Goal: Task Accomplishment & Management: Complete application form

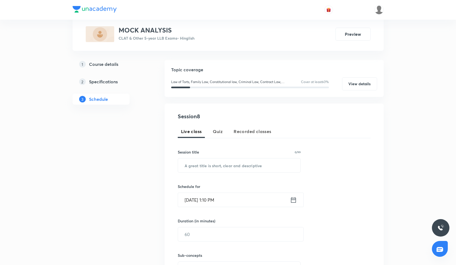
scroll to position [47, 0]
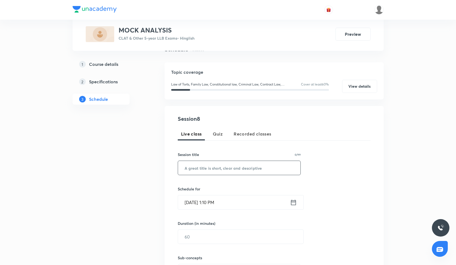
click at [210, 169] on input "text" at bounding box center [239, 168] width 123 height 14
paste input "MOCK ANALYSIS - LEGAL"
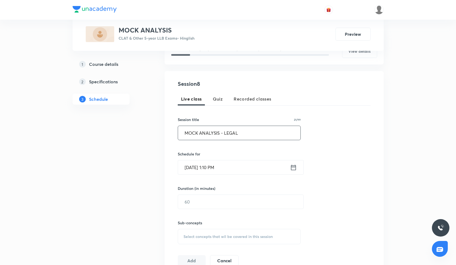
scroll to position [86, 0]
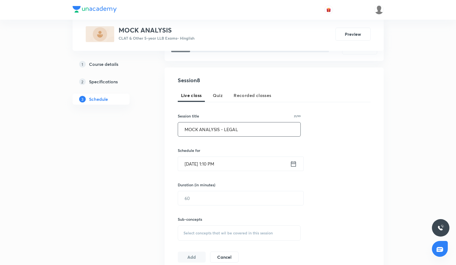
type input "MOCK ANALYSIS - LEGAL"
click at [210, 169] on input "Oct 2, 2025, 1:10 PM" at bounding box center [234, 164] width 112 height 14
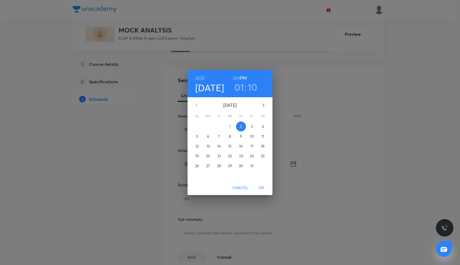
click at [208, 138] on p "6" at bounding box center [208, 136] width 2 height 5
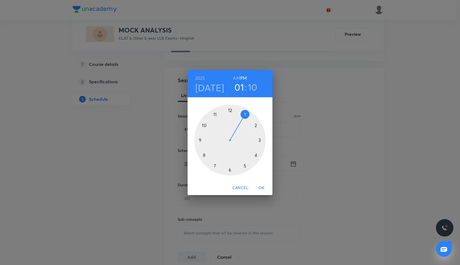
click at [216, 114] on div at bounding box center [229, 140] width 71 height 71
click at [230, 111] on div at bounding box center [229, 140] width 71 height 71
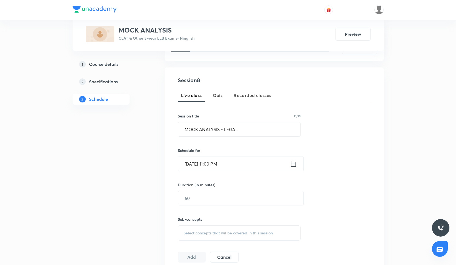
click at [225, 162] on input "Oct 6, 2025, 11:00 PM" at bounding box center [234, 164] width 112 height 14
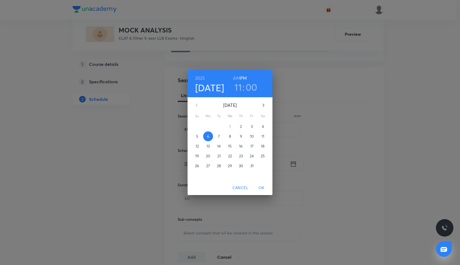
click at [235, 77] on h6 "AM" at bounding box center [236, 78] width 7 height 8
click at [263, 186] on span "OK" at bounding box center [261, 188] width 13 height 7
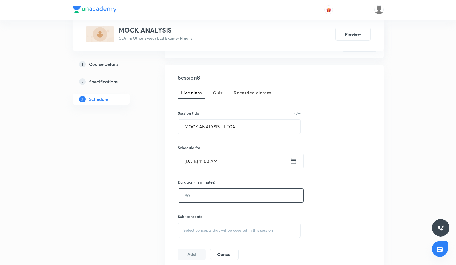
scroll to position [89, 0]
click at [192, 199] on input "text" at bounding box center [240, 196] width 125 height 14
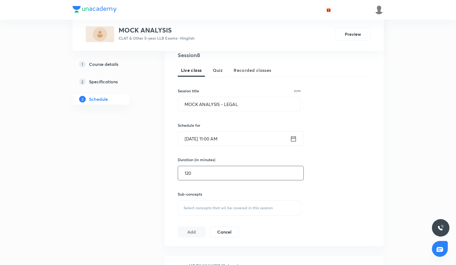
scroll to position [112, 0]
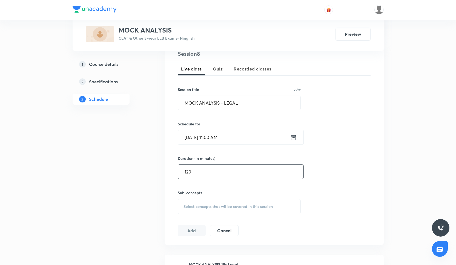
type input "120"
click at [193, 210] on div "Select concepts that wil be covered in this session" at bounding box center [239, 206] width 123 height 15
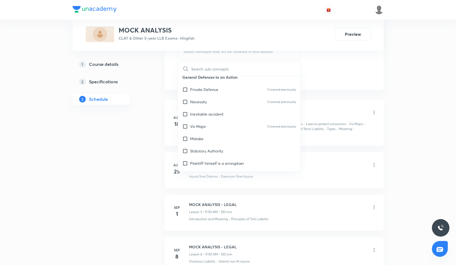
scroll to position [319, 0]
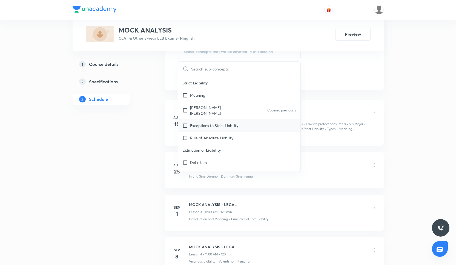
click at [239, 124] on div "Exceptions to Strict Liability" at bounding box center [239, 126] width 123 height 12
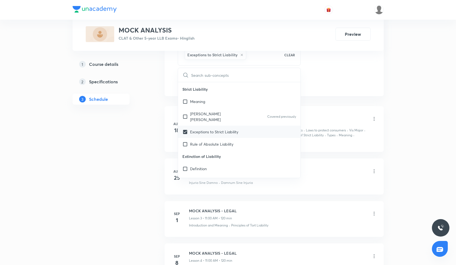
checkbox input "true"
click at [239, 118] on div "[PERSON_NAME] [PERSON_NAME] Covered previously" at bounding box center [239, 117] width 123 height 18
checkbox input "true"
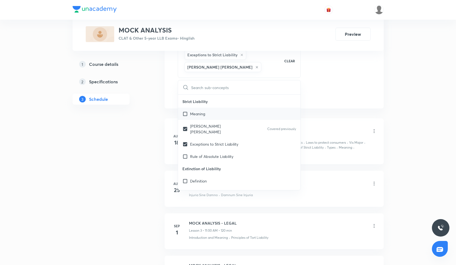
click at [240, 114] on div "Meaning" at bounding box center [239, 114] width 123 height 12
checkbox input "true"
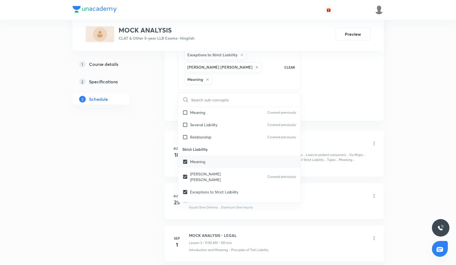
scroll to position [279, 0]
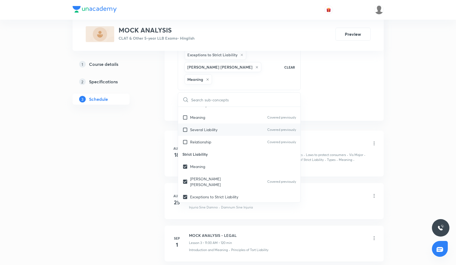
click at [240, 124] on div "Several Liability Covered previously" at bounding box center [239, 130] width 123 height 12
checkbox input "true"
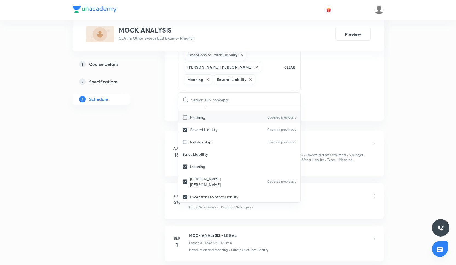
click at [240, 116] on div "Meaning Covered previously" at bounding box center [239, 117] width 123 height 12
checkbox input "true"
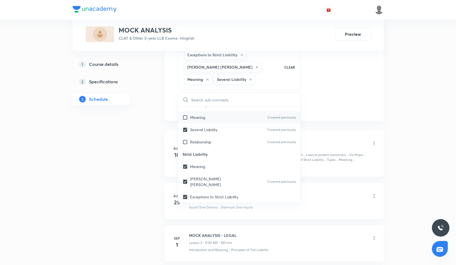
checkbox input "true"
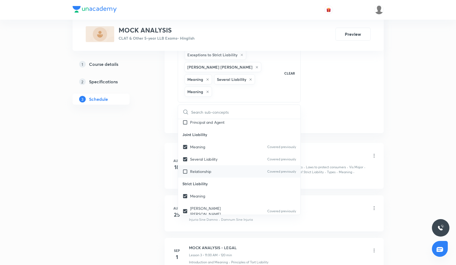
click at [237, 166] on div "Relationship Covered previously" at bounding box center [239, 172] width 123 height 12
checkbox input "true"
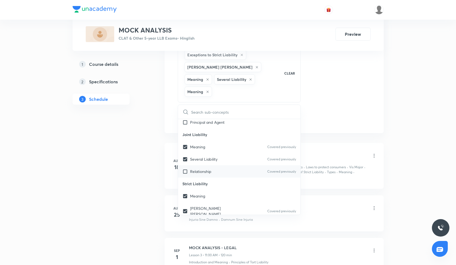
checkbox input "true"
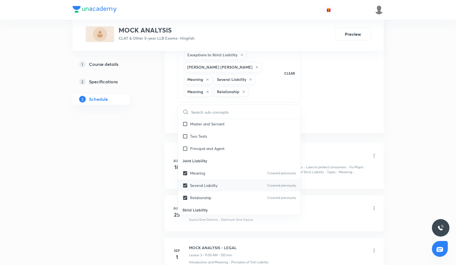
scroll to position [236, 0]
click at [237, 152] on div "Principal and Agent" at bounding box center [239, 148] width 123 height 12
checkbox input "true"
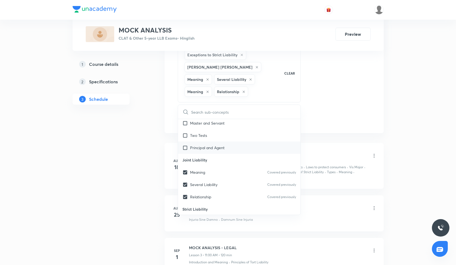
checkbox input "true"
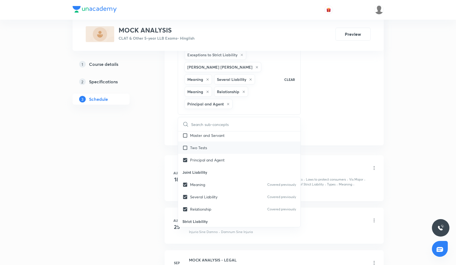
click at [239, 142] on div "Two Tests" at bounding box center [239, 148] width 123 height 12
checkbox input "true"
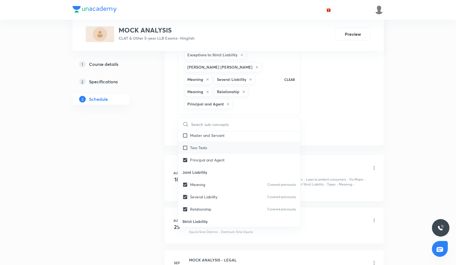
checkbox input "true"
click at [242, 137] on div "Master and Servant" at bounding box center [239, 135] width 123 height 12
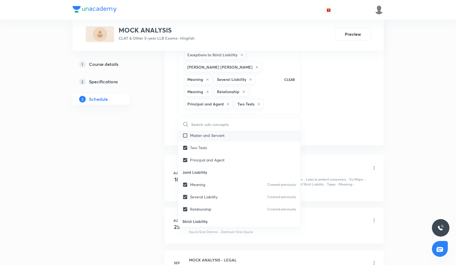
checkbox input "true"
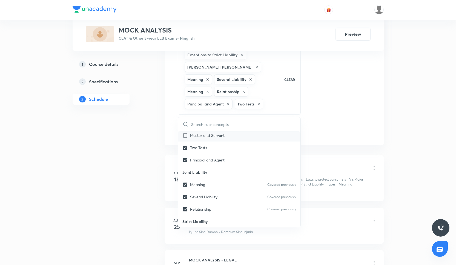
checkbox input "true"
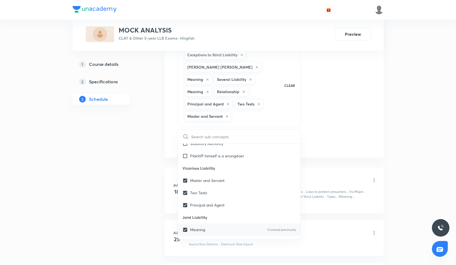
scroll to position [198, 0]
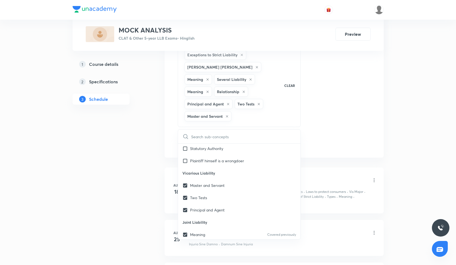
click at [314, 135] on div "Session 8 Live class Quiz Recorded classes Session title 21/99 MOCK ANALYSIS - …" at bounding box center [274, 22] width 193 height 255
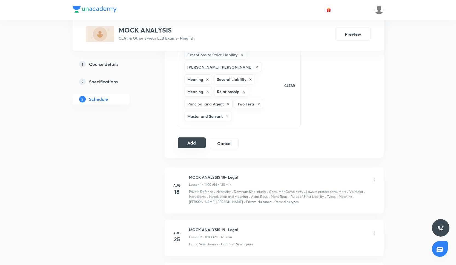
click at [189, 138] on button "Add" at bounding box center [192, 143] width 28 height 11
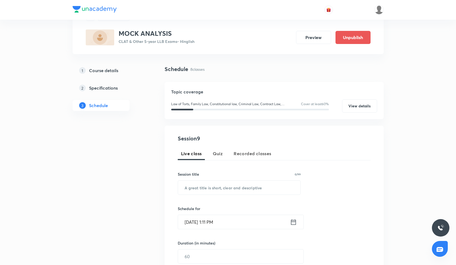
scroll to position [27, 0]
click at [236, 185] on input "text" at bounding box center [239, 188] width 123 height 14
paste input "MOCK ANALYSIS - LEGAL"
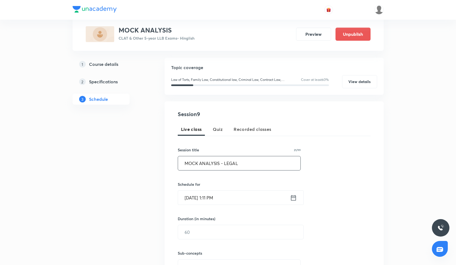
scroll to position [51, 0]
type input "MOCK ANALYSIS - LEGAL"
click at [210, 198] on input "Oct 2, 2025, 1:11 PM" at bounding box center [234, 198] width 112 height 14
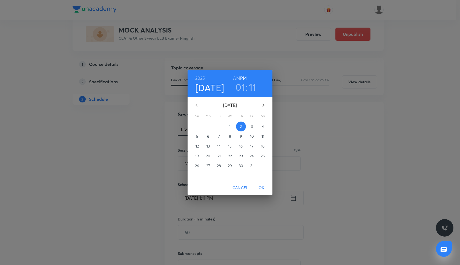
click at [208, 148] on p "13" at bounding box center [207, 146] width 3 height 5
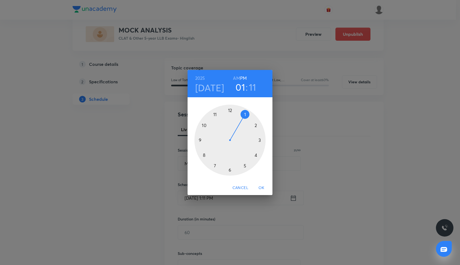
click at [236, 77] on h6 "AM" at bounding box center [236, 78] width 7 height 8
click at [215, 115] on div at bounding box center [229, 140] width 71 height 71
click at [229, 110] on div at bounding box center [229, 140] width 71 height 71
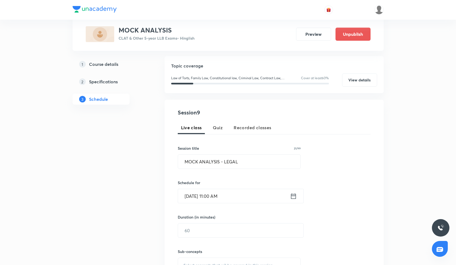
scroll to position [96, 0]
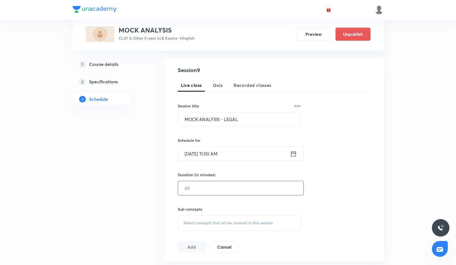
click at [211, 189] on input "text" at bounding box center [240, 188] width 125 height 14
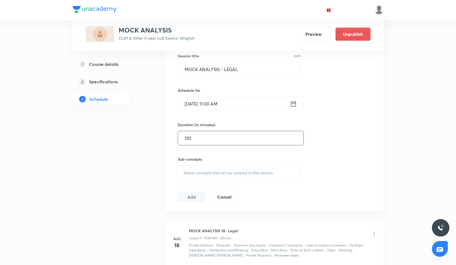
scroll to position [147, 0]
type input "120"
click at [213, 174] on span "Select concepts that wil be covered in this session" at bounding box center [227, 172] width 89 height 4
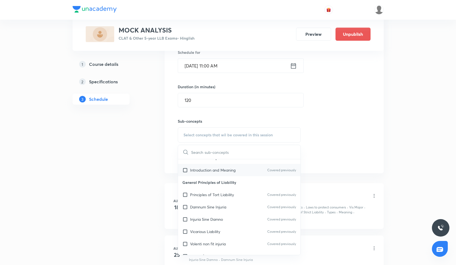
scroll to position [8, 0]
click at [235, 173] on div "Introduction and Meaning Covered previously" at bounding box center [239, 170] width 123 height 12
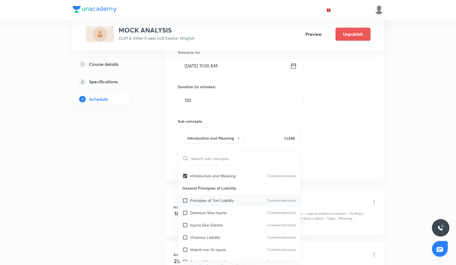
click at [232, 204] on div "Principles of Tort Liability Covered previously" at bounding box center [239, 201] width 123 height 12
checkbox input "true"
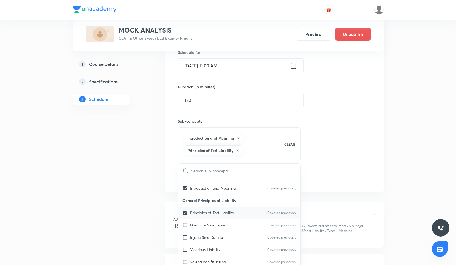
click at [232, 212] on p "Principles of Tort Liability" at bounding box center [212, 213] width 44 height 6
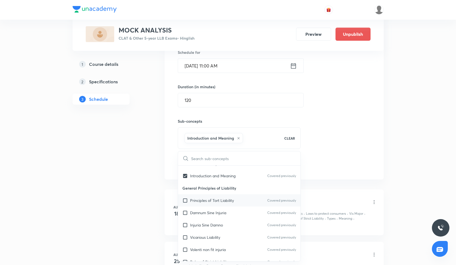
checkbox input "true"
checkbox input "false"
click at [231, 217] on div "Damnum Sine Injuria Covered previously" at bounding box center [239, 213] width 123 height 12
checkbox input "true"
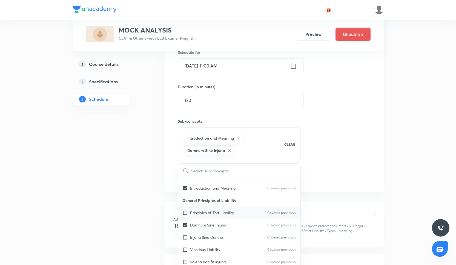
click at [232, 214] on p "Principles of Tort Liability" at bounding box center [212, 213] width 44 height 6
checkbox input "true"
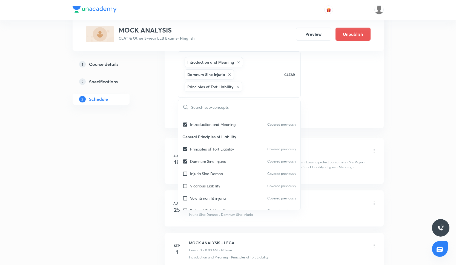
scroll to position [260, 0]
click at [215, 184] on p "Vicarious Liability" at bounding box center [205, 186] width 30 height 6
checkbox input "true"
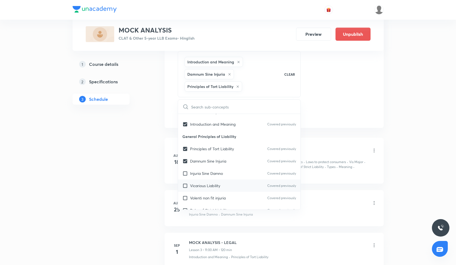
checkbox input "true"
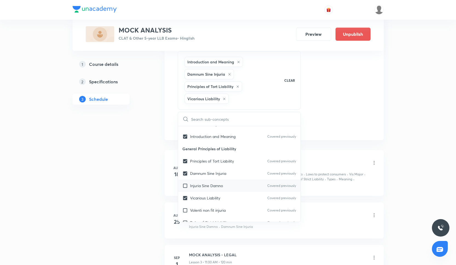
click at [215, 188] on p "Injuria Sine Damno" at bounding box center [206, 186] width 33 height 6
checkbox input "true"
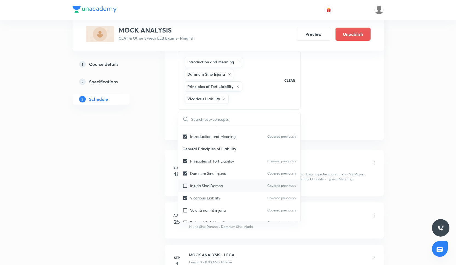
checkbox input "true"
click at [338, 132] on div "Session 9 Live class Quiz Recorded classes Session title 21/99 MOCK ANALYSIS - …" at bounding box center [273, 16] width 219 height 247
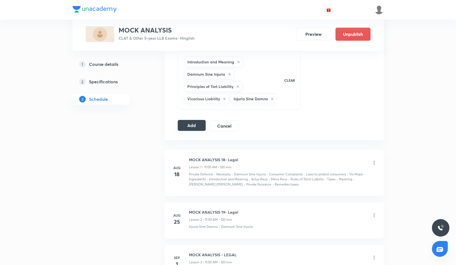
click at [197, 126] on button "Add" at bounding box center [192, 125] width 28 height 11
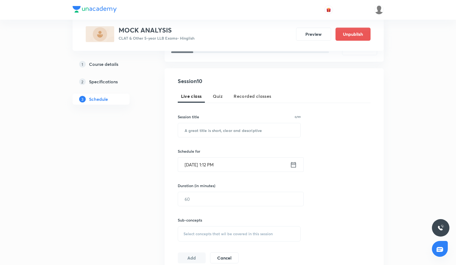
scroll to position [85, 0]
click at [220, 133] on input "text" at bounding box center [239, 131] width 123 height 14
paste input "MOCK ANALYSIS - LEGAL"
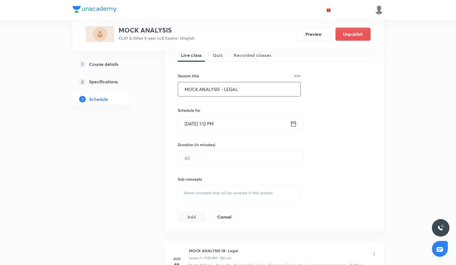
scroll to position [132, 0]
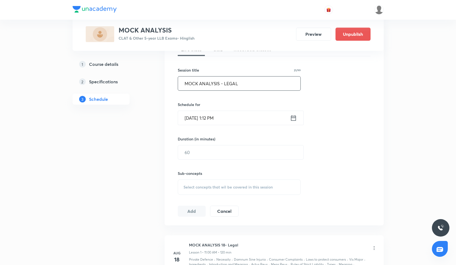
type input "MOCK ANALYSIS - LEGAL"
click at [212, 117] on input "[DATE] 1:12 PM" at bounding box center [234, 118] width 112 height 14
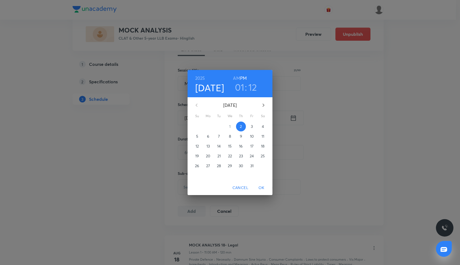
click at [209, 157] on p "20" at bounding box center [208, 156] width 4 height 5
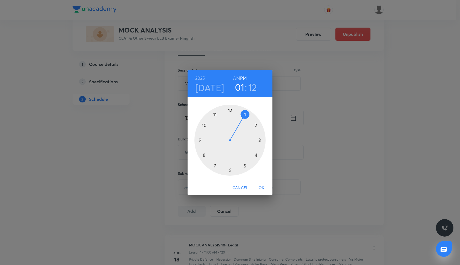
click at [216, 113] on div at bounding box center [229, 140] width 71 height 71
click at [230, 111] on div at bounding box center [229, 140] width 71 height 71
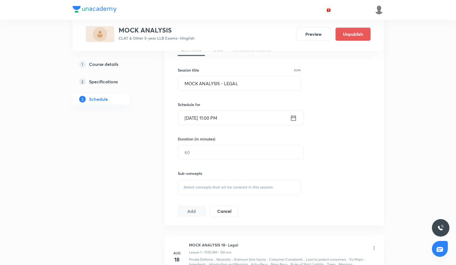
click at [225, 116] on input "Oct 20, 2025, 11:00 PM" at bounding box center [234, 118] width 112 height 14
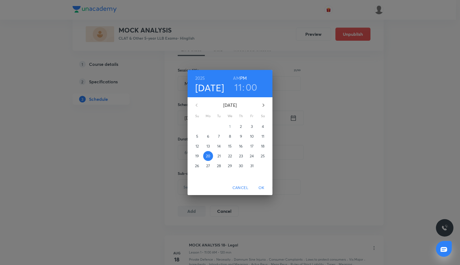
click at [239, 77] on h6 "AM" at bounding box center [236, 78] width 7 height 8
click at [261, 187] on span "OK" at bounding box center [261, 188] width 13 height 7
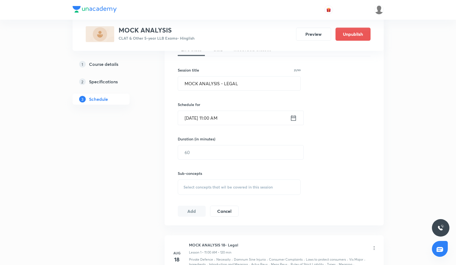
click at [196, 160] on div "Sub-concepts Select concepts that wil be covered in this session" at bounding box center [239, 177] width 123 height 35
click at [200, 148] on input "text" at bounding box center [240, 153] width 125 height 14
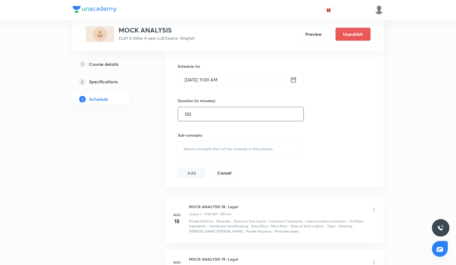
scroll to position [178, 0]
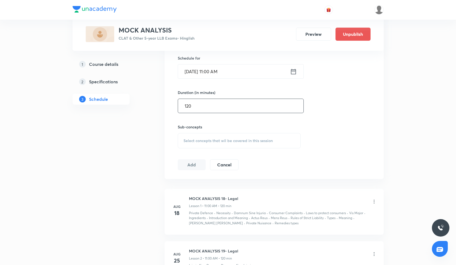
type input "120"
click at [213, 140] on span "Select concepts that wil be covered in this session" at bounding box center [227, 141] width 89 height 4
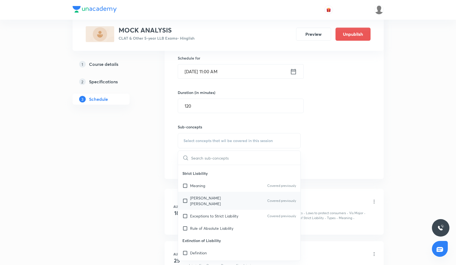
scroll to position [318, 0]
click at [249, 193] on div "Rylands v. Fletcher Covered previously" at bounding box center [239, 201] width 123 height 18
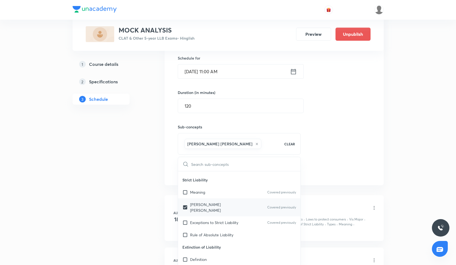
checkbox input "true"
click at [251, 190] on div "Meaning Covered previously" at bounding box center [239, 192] width 123 height 12
checkbox input "true"
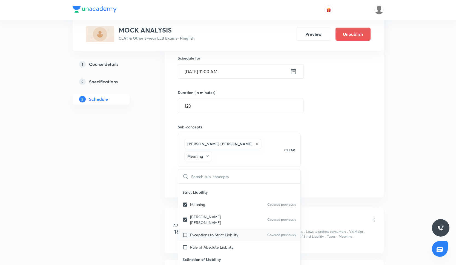
click at [248, 229] on div "Exceptions to Strict Liability Covered previously" at bounding box center [239, 235] width 123 height 12
checkbox input "true"
click at [248, 231] on div "Exceptions to Strict Liability Covered previously" at bounding box center [239, 235] width 123 height 12
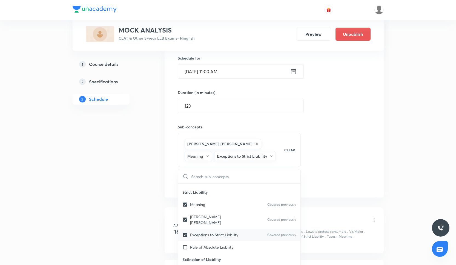
checkbox input "true"
checkbox input "false"
click at [247, 241] on div "Rule of Absolute Liability" at bounding box center [239, 247] width 123 height 12
checkbox input "true"
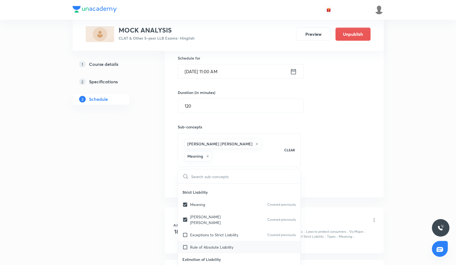
checkbox input "true"
click at [248, 229] on div "Exceptions to Strict Liability Covered previously" at bounding box center [239, 235] width 123 height 12
checkbox input "true"
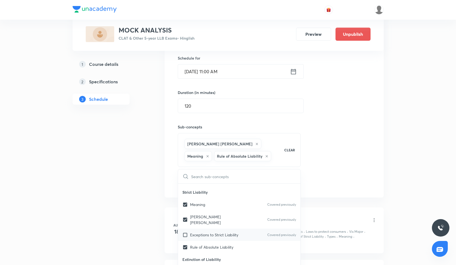
checkbox input "true"
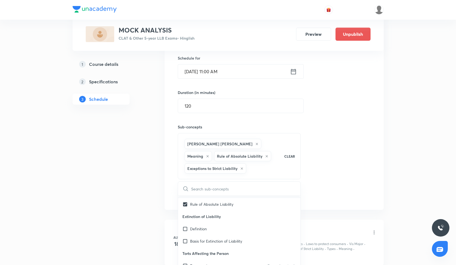
scroll to position [391, 0]
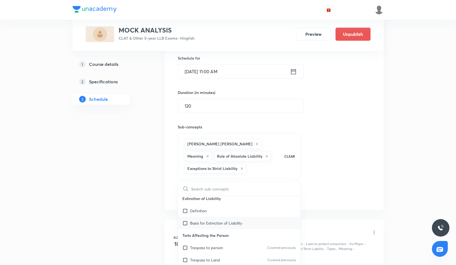
click at [250, 221] on div "Basis for Extinction of Liability" at bounding box center [239, 223] width 123 height 12
checkbox input "true"
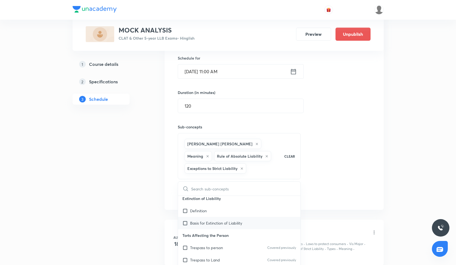
checkbox input "true"
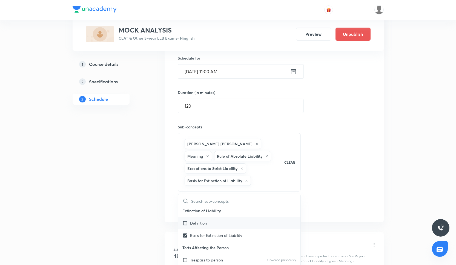
click at [253, 217] on div "Definition" at bounding box center [239, 223] width 123 height 12
checkbox input "true"
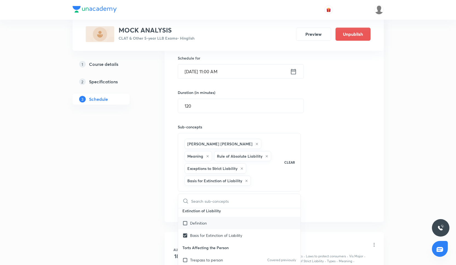
checkbox input "true"
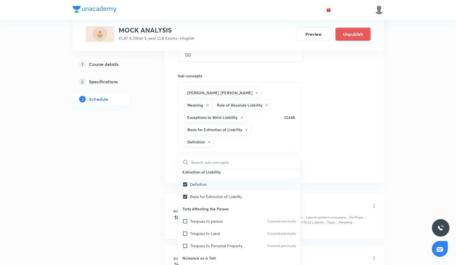
scroll to position [236, 0]
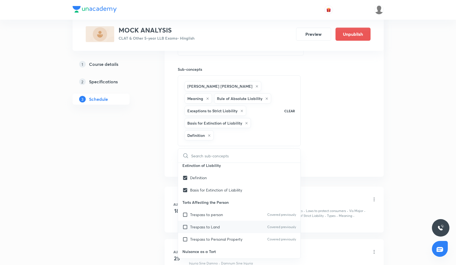
click at [253, 221] on div "Trespass to Land Covered previously" at bounding box center [239, 227] width 123 height 12
checkbox input "true"
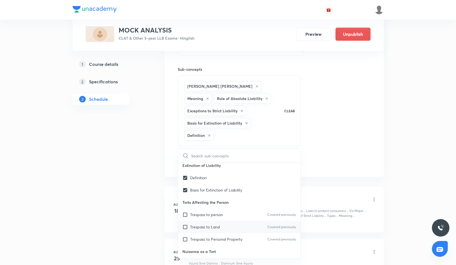
checkbox input "true"
click at [253, 213] on div "Trespass to person Covered previously" at bounding box center [239, 215] width 123 height 12
checkbox input "true"
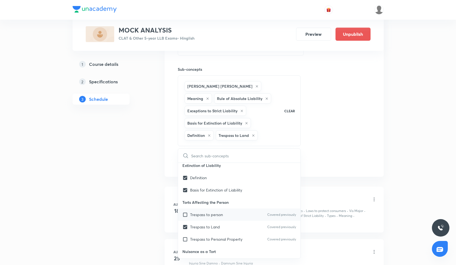
checkbox input "true"
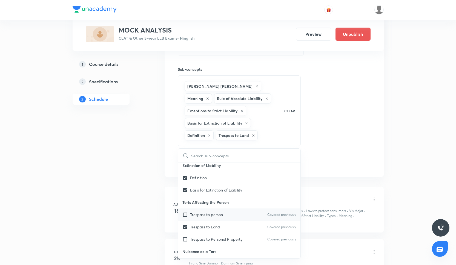
checkbox input "true"
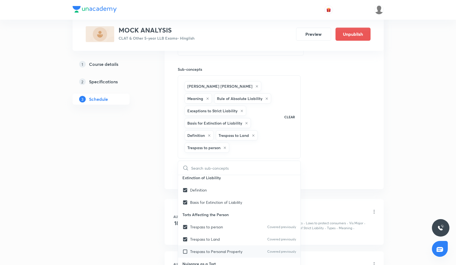
click at [250, 250] on div "Trespass to Personal Property Covered previously" at bounding box center [239, 252] width 123 height 12
checkbox input "true"
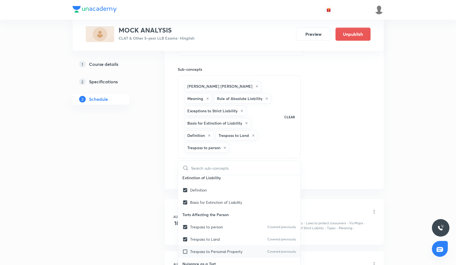
checkbox input "true"
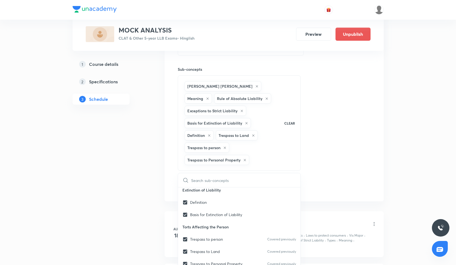
click at [390, 181] on div "Plus Courses MOCK ANALYSIS CLAT & Other 5-year LLB Exams • Hinglish Preview Unp…" at bounding box center [228, 211] width 456 height 895
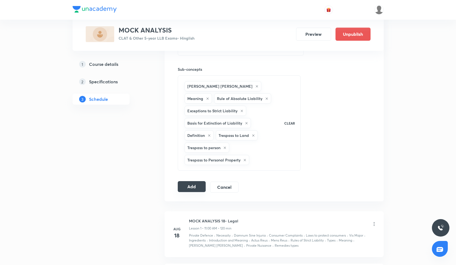
click at [193, 189] on button "Add" at bounding box center [192, 186] width 28 height 11
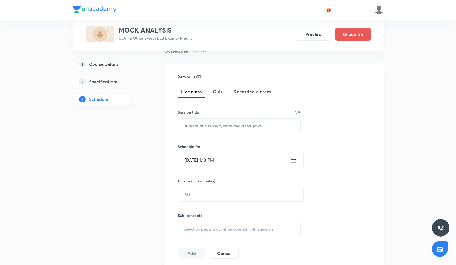
scroll to position [46, 0]
click at [246, 132] on input "text" at bounding box center [239, 125] width 123 height 14
paste input "MOCK ANALYSIS - LEGAL"
type input "MOCK ANALYSIS - LEGAL"
click at [238, 162] on input "[DATE] 1:13 PM" at bounding box center [234, 160] width 112 height 14
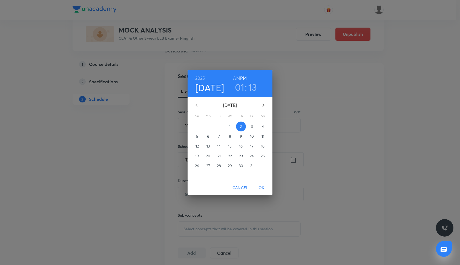
click at [209, 166] on p "27" at bounding box center [208, 165] width 4 height 5
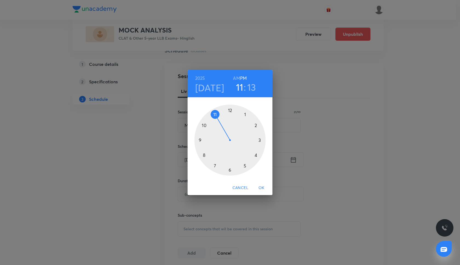
drag, startPoint x: 245, startPoint y: 109, endPoint x: 219, endPoint y: 112, distance: 25.3
click at [219, 112] on div at bounding box center [229, 140] width 71 height 71
click at [230, 109] on div at bounding box center [229, 140] width 71 height 71
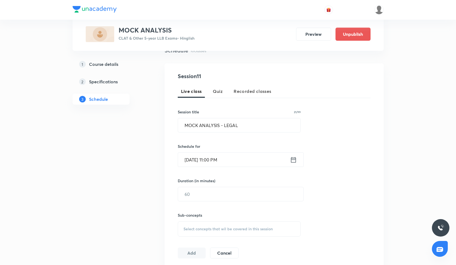
click at [233, 160] on input "Oct 27, 2025, 11:00 PM" at bounding box center [234, 160] width 112 height 14
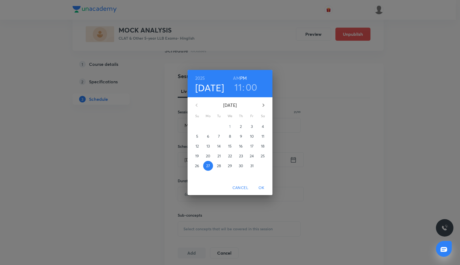
click at [238, 77] on h6 "AM" at bounding box center [236, 78] width 7 height 8
click at [262, 189] on span "OK" at bounding box center [261, 188] width 13 height 7
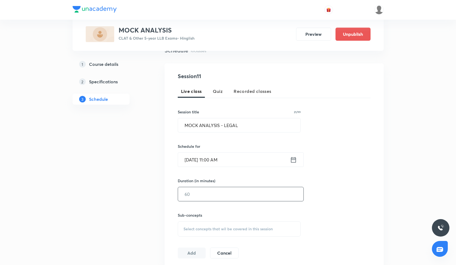
click at [248, 194] on input "text" at bounding box center [240, 194] width 125 height 14
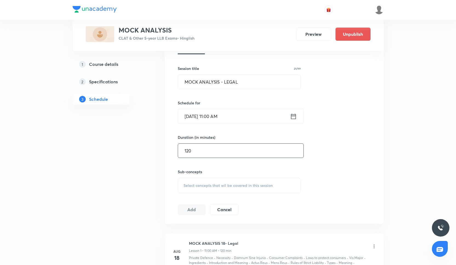
scroll to position [89, 0]
type input "120"
click at [229, 177] on div "Sub-concepts Select concepts that wil be covered in this session" at bounding box center [239, 182] width 123 height 24
click at [229, 185] on span "Select concepts that wil be covered in this session" at bounding box center [227, 186] width 89 height 4
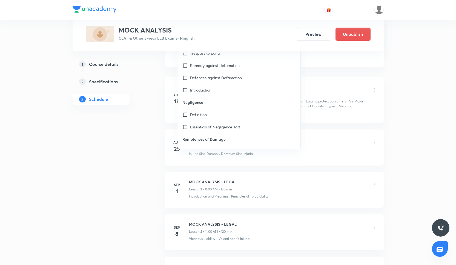
scroll to position [988, 0]
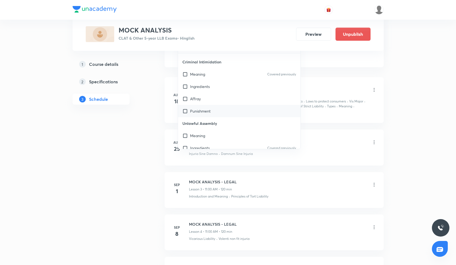
click at [250, 110] on div "Punishment" at bounding box center [239, 111] width 123 height 12
checkbox input "true"
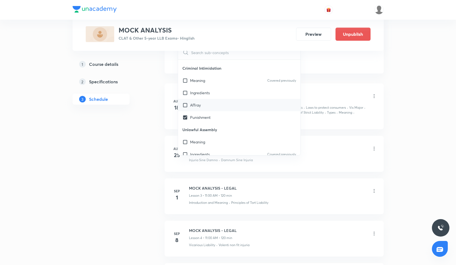
click at [250, 102] on div "Affray" at bounding box center [239, 105] width 123 height 12
checkbox input "true"
click at [254, 92] on div "Ingredients" at bounding box center [239, 93] width 123 height 12
checkbox input "true"
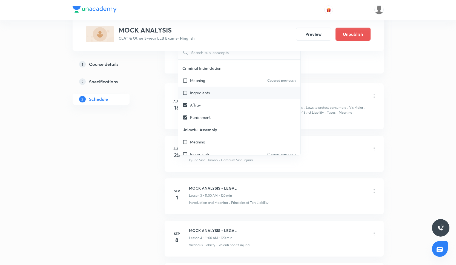
checkbox input "true"
click at [267, 78] on p "Covered previously" at bounding box center [281, 80] width 29 height 5
checkbox input "true"
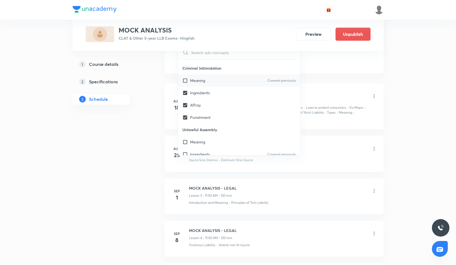
checkbox input "true"
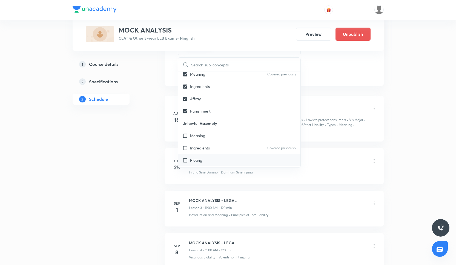
scroll to position [1007, 0]
click at [255, 148] on div "Ingredients Covered previously" at bounding box center [239, 148] width 123 height 12
checkbox input "true"
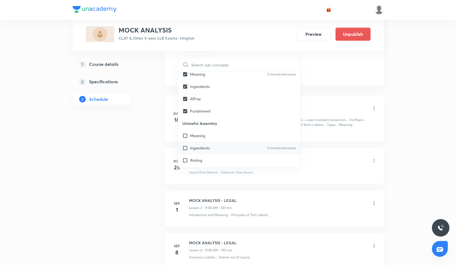
checkbox input "true"
click at [265, 134] on div "Meaning" at bounding box center [239, 136] width 123 height 12
checkbox input "true"
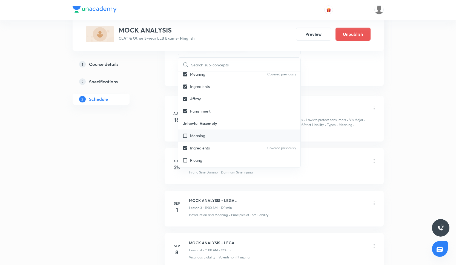
checkbox input "true"
click at [263, 157] on div "Rioting" at bounding box center [239, 160] width 123 height 12
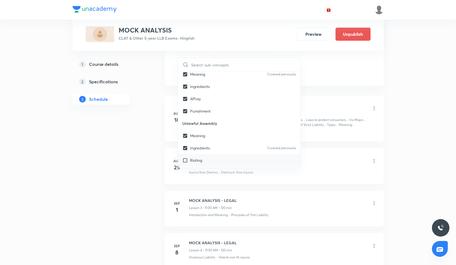
checkbox input "true"
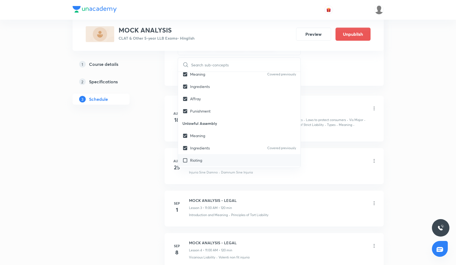
checkbox input "true"
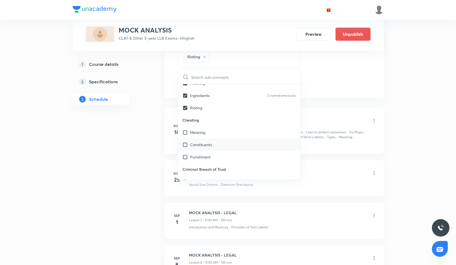
scroll to position [1076, 0]
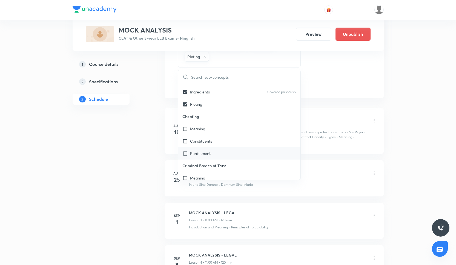
click at [242, 151] on div "Punishment" at bounding box center [239, 154] width 123 height 12
checkbox input "true"
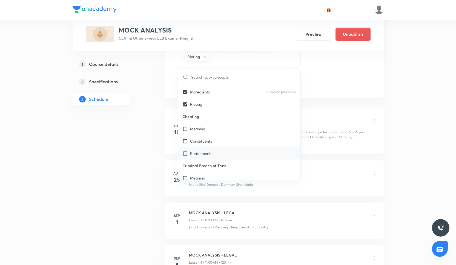
checkbox input "true"
click at [257, 140] on div "Constituents" at bounding box center [239, 141] width 123 height 12
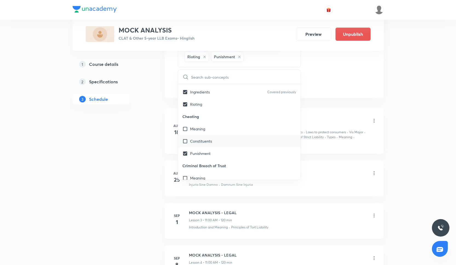
checkbox input "true"
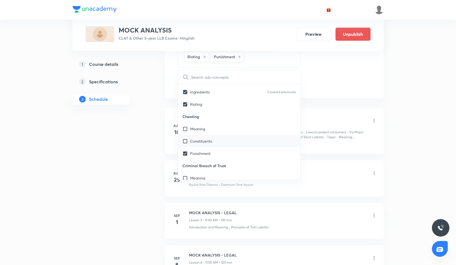
checkbox input "true"
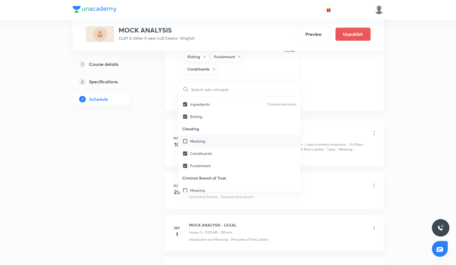
click at [262, 135] on div "Meaning" at bounding box center [239, 141] width 123 height 12
checkbox input "true"
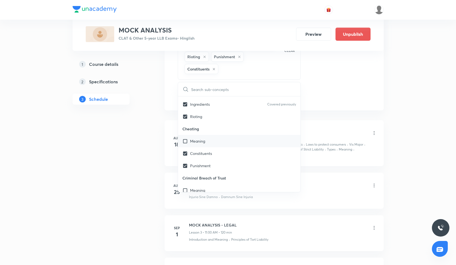
checkbox input "true"
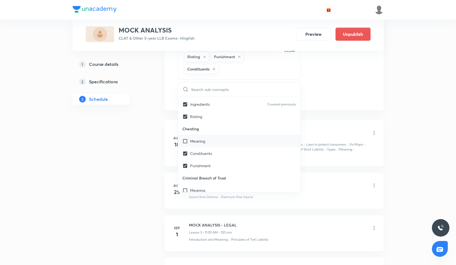
checkbox input "true"
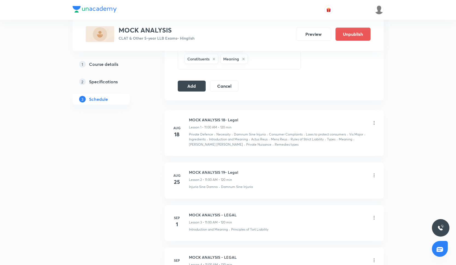
scroll to position [257, 0]
click at [199, 85] on button "Add" at bounding box center [192, 85] width 28 height 11
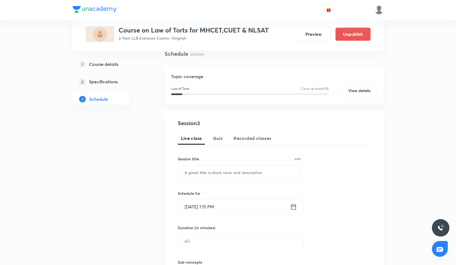
scroll to position [51, 0]
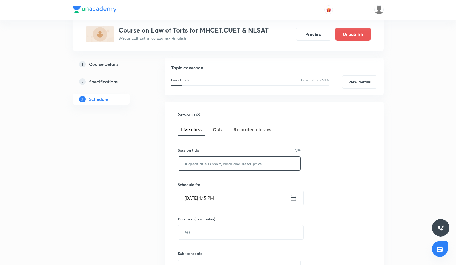
click at [229, 170] on input "text" at bounding box center [239, 164] width 123 height 14
paste input "TORTS 3"
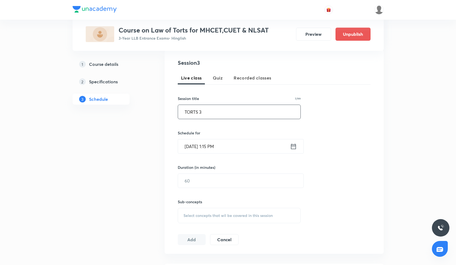
scroll to position [117, 0]
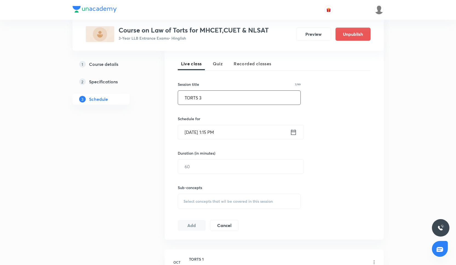
type input "TORTS 3"
click at [220, 131] on input "[DATE] 1:15 PM" at bounding box center [234, 132] width 112 height 14
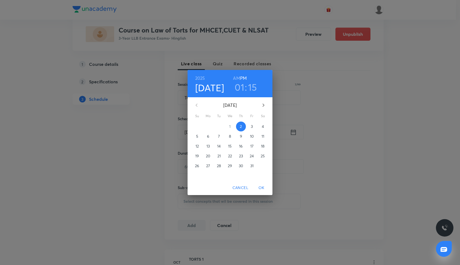
click at [232, 137] on span "8" at bounding box center [230, 136] width 10 height 5
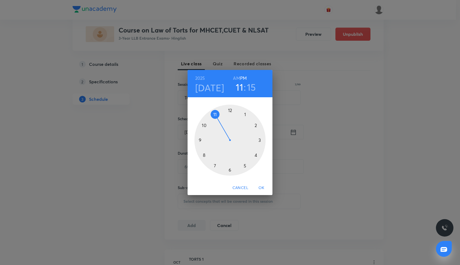
click at [213, 115] on div at bounding box center [229, 140] width 71 height 71
click at [229, 170] on div at bounding box center [229, 140] width 71 height 71
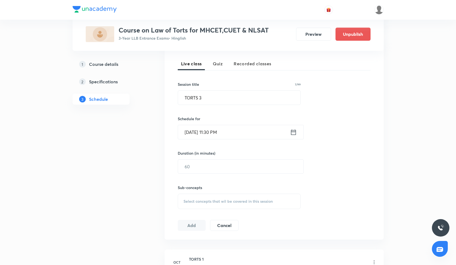
click at [224, 131] on input "Oct 8, 2025, 11:30 PM" at bounding box center [234, 132] width 112 height 14
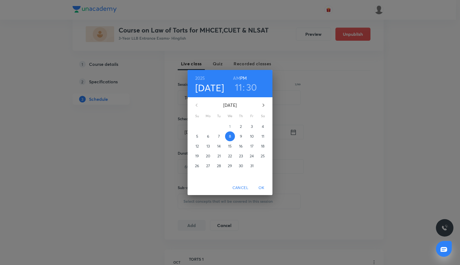
click at [238, 76] on h6 "AM" at bounding box center [236, 78] width 7 height 8
click at [262, 186] on span "OK" at bounding box center [261, 188] width 13 height 7
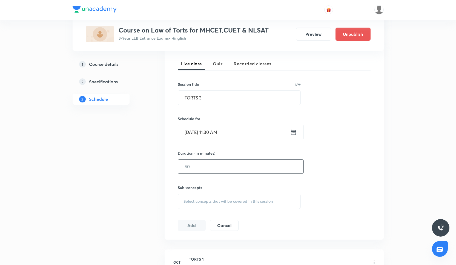
click at [243, 164] on input "text" at bounding box center [240, 167] width 125 height 14
type input "60"
click at [214, 199] on div "Select concepts that wil be covered in this session" at bounding box center [239, 201] width 123 height 15
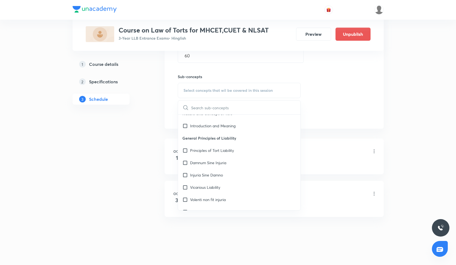
scroll to position [8, 0]
click at [233, 151] on p "Principles of Tort Liability" at bounding box center [212, 151] width 44 height 6
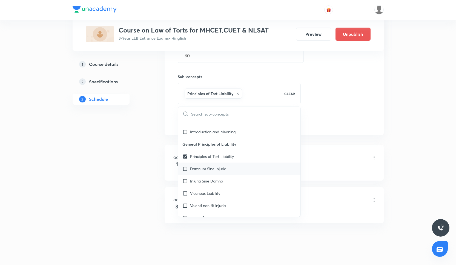
click at [229, 174] on div "Damnum Sine Injuria" at bounding box center [239, 169] width 123 height 12
checkbox input "true"
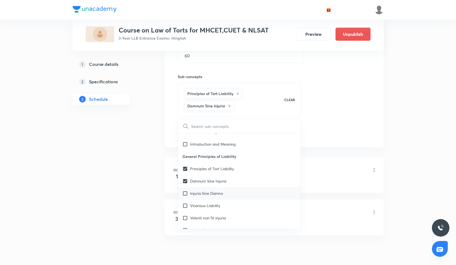
click at [230, 194] on div "Injuria Sine Damno" at bounding box center [239, 193] width 123 height 12
checkbox input "true"
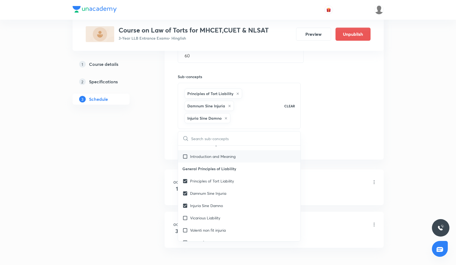
click at [250, 154] on div "Introduction and Meaning" at bounding box center [239, 157] width 123 height 12
checkbox input "true"
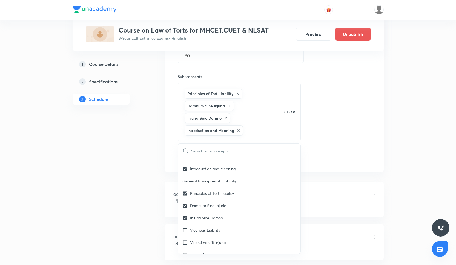
click at [345, 126] on div "Session 3 Live class Quiz Recorded classes Session title 7/99 TORTS 3 ​ Schedul…" at bounding box center [274, 48] width 193 height 230
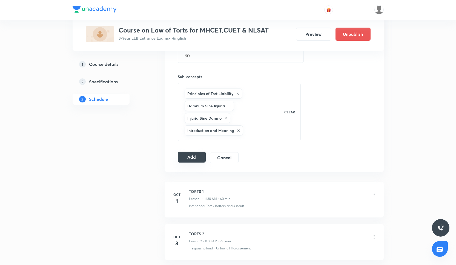
click at [196, 160] on button "Add" at bounding box center [192, 157] width 28 height 11
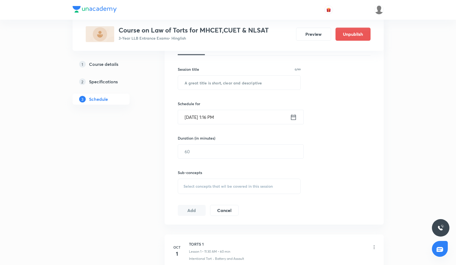
scroll to position [131, 0]
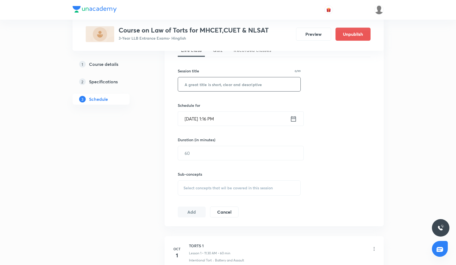
click at [221, 86] on input "text" at bounding box center [239, 84] width 123 height 14
paste input "TORTS 4"
type input "TORTS 4"
click at [209, 118] on input "[DATE] 1:16 PM" at bounding box center [234, 119] width 112 height 14
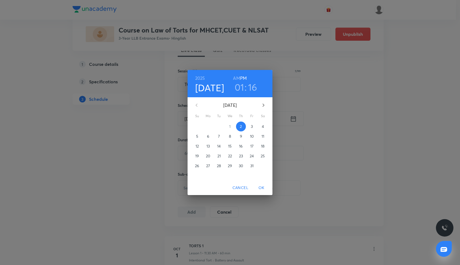
click at [255, 136] on span "10" at bounding box center [252, 136] width 10 height 5
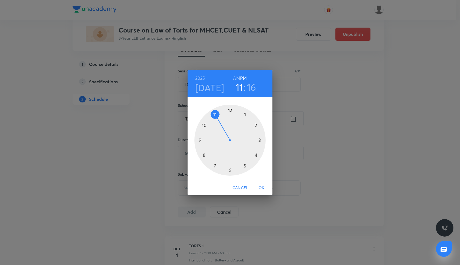
drag, startPoint x: 243, startPoint y: 114, endPoint x: 220, endPoint y: 114, distance: 23.3
click at [220, 114] on div at bounding box center [229, 140] width 71 height 71
click at [228, 171] on div at bounding box center [229, 140] width 71 height 71
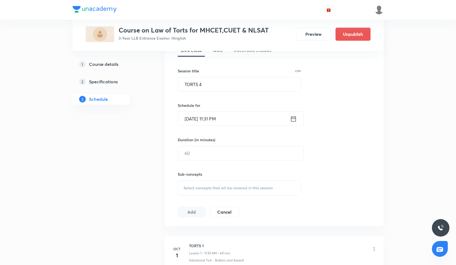
click at [224, 115] on input "[DATE] 11:31 PM" at bounding box center [234, 119] width 112 height 14
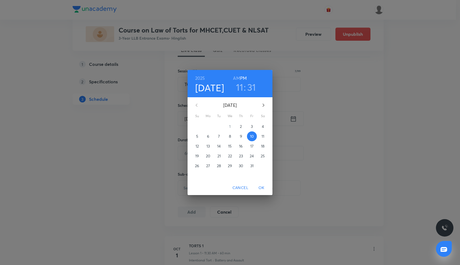
click at [250, 86] on h3 "31" at bounding box center [251, 87] width 9 height 11
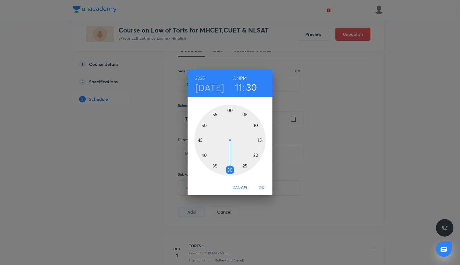
click at [229, 170] on div at bounding box center [229, 140] width 71 height 71
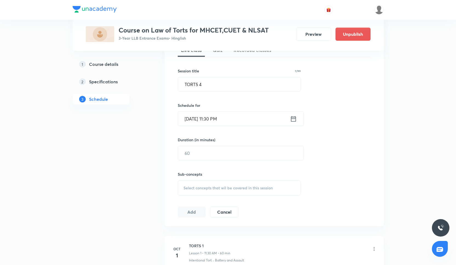
click at [233, 117] on input "[DATE] 11:30 PM" at bounding box center [234, 119] width 112 height 14
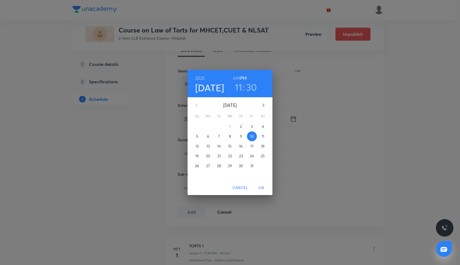
click at [239, 78] on h6 "AM" at bounding box center [236, 78] width 7 height 8
click at [259, 186] on span "OK" at bounding box center [261, 188] width 13 height 7
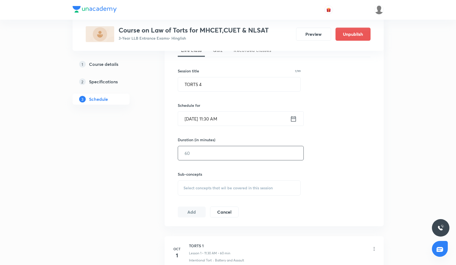
click at [213, 150] on input "text" at bounding box center [240, 153] width 125 height 14
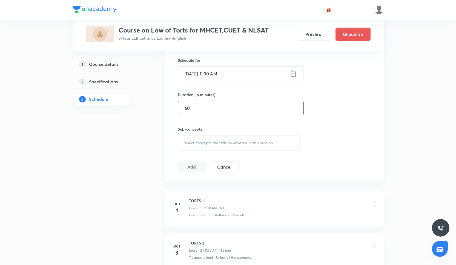
scroll to position [176, 0]
type input "60"
click at [245, 139] on div "Select concepts that wil be covered in this session" at bounding box center [239, 143] width 123 height 15
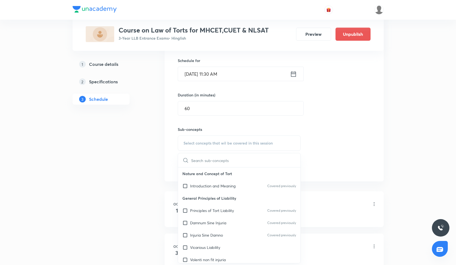
click at [236, 167] on input "text" at bounding box center [245, 161] width 109 height 14
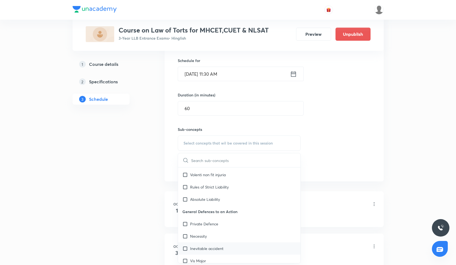
scroll to position [0, 0]
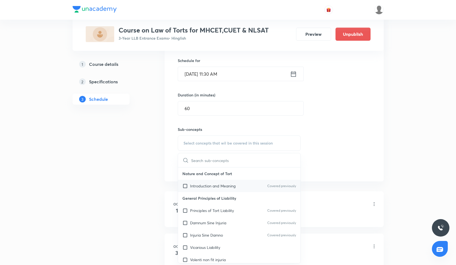
click at [248, 185] on div "Introduction and Meaning Covered previously" at bounding box center [239, 186] width 123 height 12
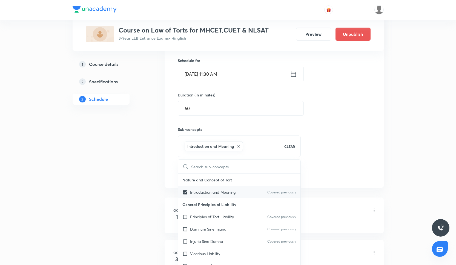
click at [248, 191] on div "Introduction and Meaning Covered previously" at bounding box center [239, 192] width 123 height 12
checkbox input "false"
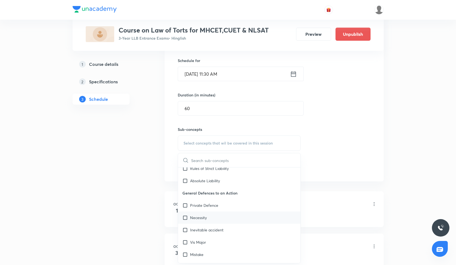
scroll to position [109, 0]
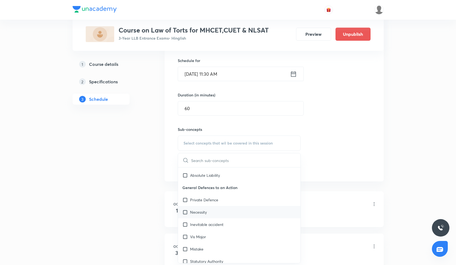
click at [251, 212] on div "Necessity" at bounding box center [239, 212] width 123 height 12
checkbox input "true"
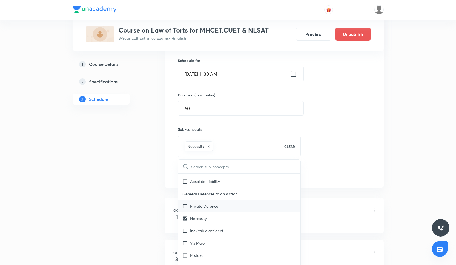
click at [252, 209] on div "Private Defence" at bounding box center [239, 206] width 123 height 12
checkbox input "true"
click at [249, 230] on div "Inevitable accident" at bounding box center [239, 231] width 123 height 12
checkbox input "true"
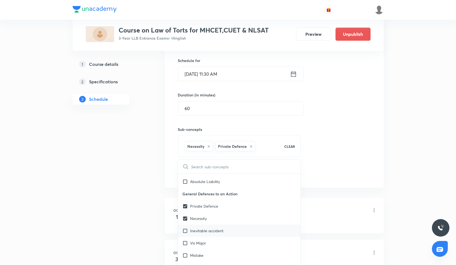
checkbox input "true"
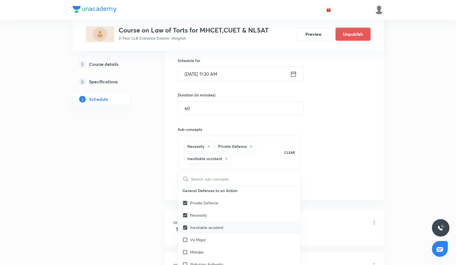
scroll to position [138, 0]
click at [248, 239] on div "Mistake" at bounding box center [239, 239] width 123 height 12
checkbox input "true"
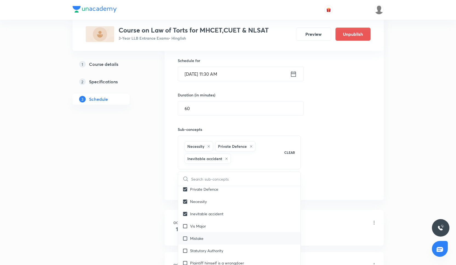
checkbox input "true"
click at [254, 230] on div "Vis Major" at bounding box center [239, 226] width 123 height 12
checkbox input "true"
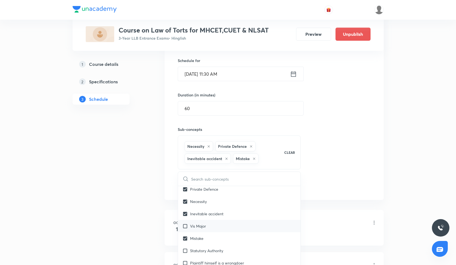
checkbox input "true"
click at [340, 183] on div "Session 4 Live class Quiz Recorded classes Session title 7/99 TORTS 4 ​ Schedul…" at bounding box center [274, 95] width 193 height 218
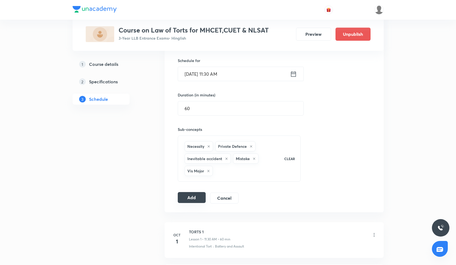
click at [183, 201] on button "Add" at bounding box center [192, 197] width 28 height 11
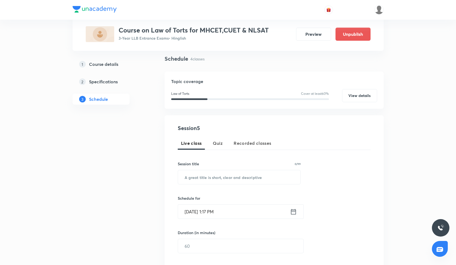
scroll to position [50, 0]
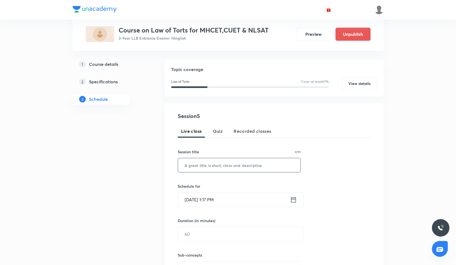
click at [223, 169] on input "text" at bounding box center [239, 165] width 123 height 14
paste input "TORTS 5"
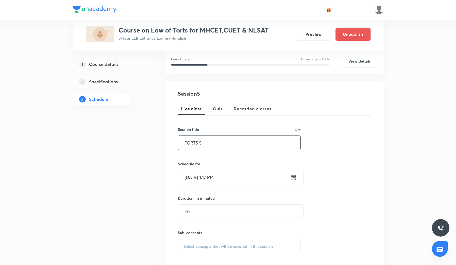
scroll to position [74, 0]
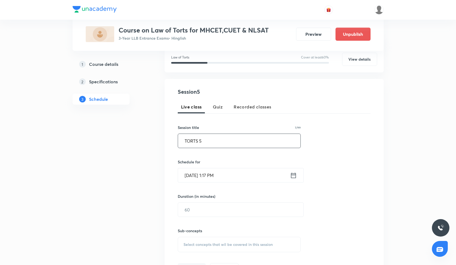
type input "TORTS 5"
click at [218, 175] on input "Oct 2, 2025, 1:17 PM" at bounding box center [234, 176] width 112 height 14
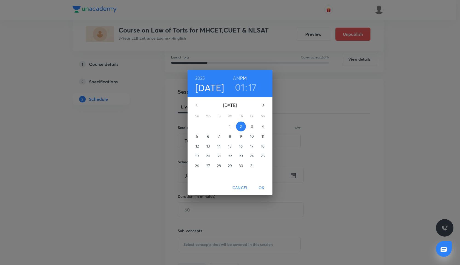
click at [229, 146] on p "15" at bounding box center [230, 146] width 4 height 5
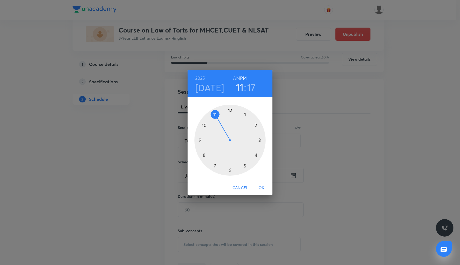
drag, startPoint x: 244, startPoint y: 113, endPoint x: 221, endPoint y: 116, distance: 23.1
click at [221, 116] on div at bounding box center [229, 140] width 71 height 71
drag, startPoint x: 261, startPoint y: 147, endPoint x: 229, endPoint y: 166, distance: 37.4
click at [229, 166] on div at bounding box center [229, 140] width 71 height 71
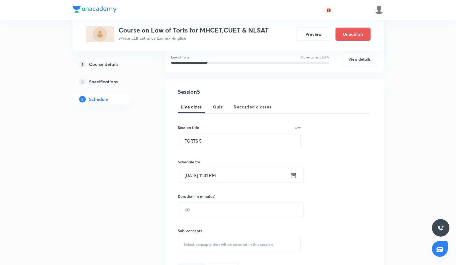
click at [227, 172] on input "Oct 15, 2025, 11:31 PM" at bounding box center [234, 176] width 112 height 14
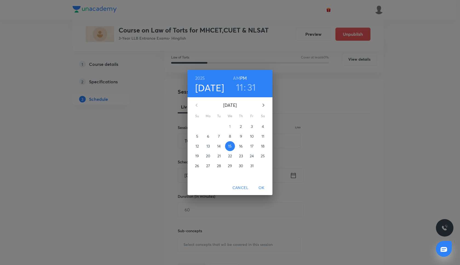
click at [254, 82] on h3 "31" at bounding box center [251, 87] width 9 height 11
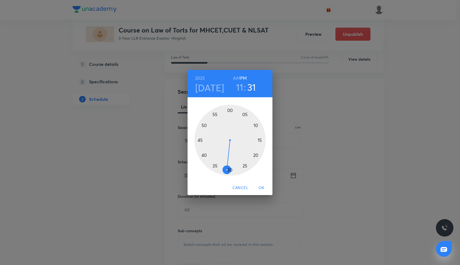
click at [237, 77] on h6 "AM" at bounding box center [236, 78] width 7 height 8
drag, startPoint x: 225, startPoint y: 169, endPoint x: 231, endPoint y: 169, distance: 6.0
click at [231, 169] on div at bounding box center [229, 140] width 71 height 71
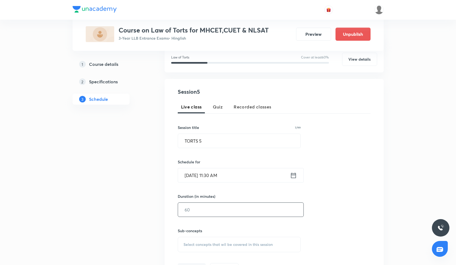
click at [229, 213] on input "text" at bounding box center [240, 210] width 125 height 14
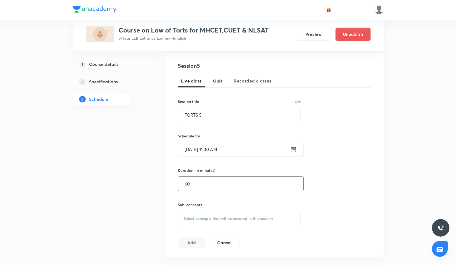
scroll to position [100, 0]
type input "60"
click at [229, 215] on div "Select concepts that wil be covered in this session" at bounding box center [239, 218] width 123 height 15
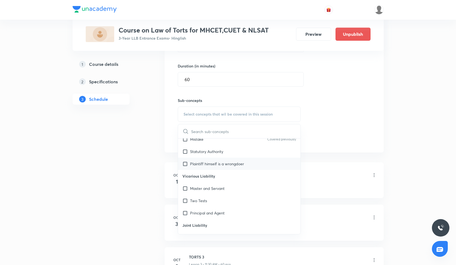
scroll to position [190, 0]
click at [245, 192] on div "Master and Servant" at bounding box center [239, 189] width 123 height 12
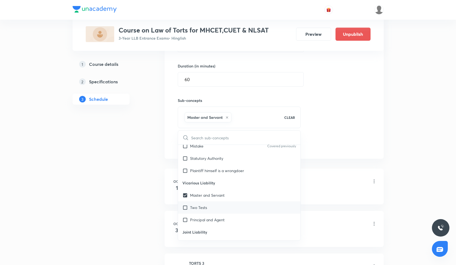
click at [245, 204] on div "Two Tests" at bounding box center [239, 208] width 123 height 12
checkbox input "true"
click at [246, 221] on div "Principal and Agent" at bounding box center [239, 220] width 123 height 12
checkbox input "true"
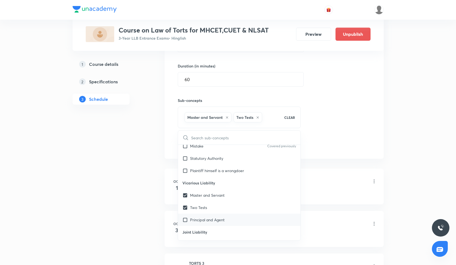
checkbox input "true"
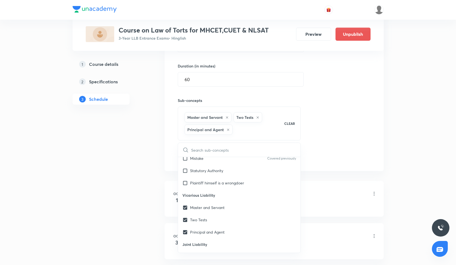
click at [337, 161] on div "Session 5 Live class Quiz Recorded classes Session title 7/99 TORTS 5 ​ Schedul…" at bounding box center [274, 59] width 193 height 205
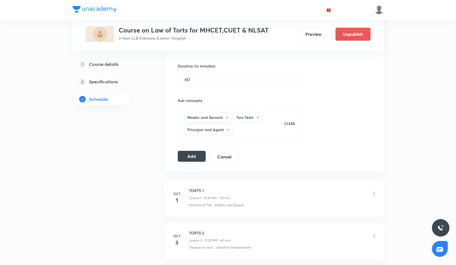
click at [198, 157] on button "Add" at bounding box center [192, 156] width 28 height 11
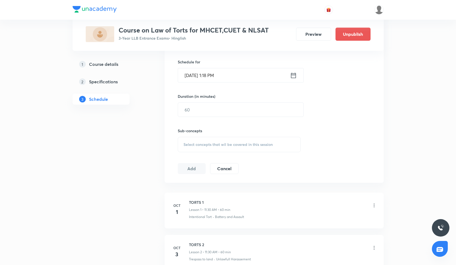
scroll to position [119, 0]
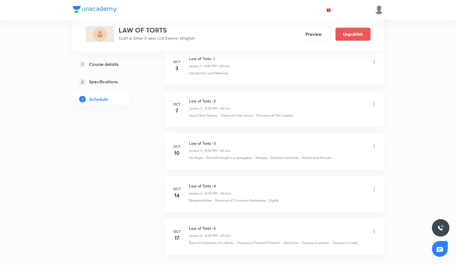
scroll to position [311, 0]
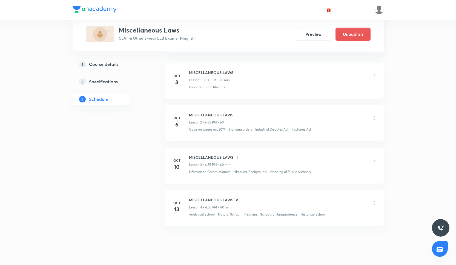
scroll to position [305, 0]
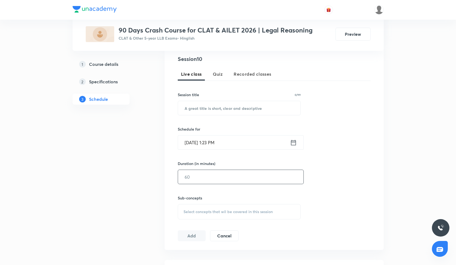
scroll to position [107, 0]
click at [212, 110] on input "text" at bounding box center [239, 109] width 123 height 14
paste input "Law of Torts -1"
type input "Law of Torts -1"
click at [211, 141] on input "[DATE] 1:23 PM" at bounding box center [234, 143] width 112 height 14
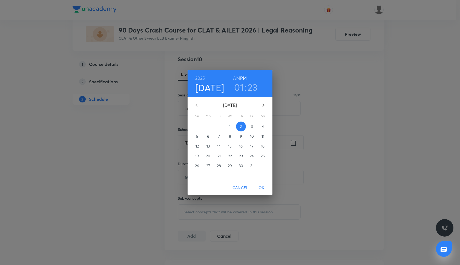
click at [240, 85] on h3 "01" at bounding box center [239, 87] width 10 height 11
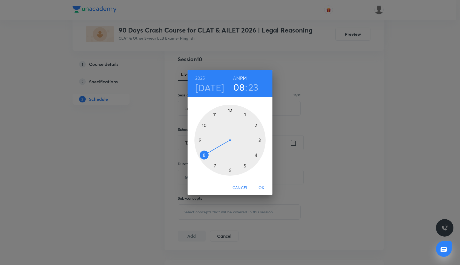
drag, startPoint x: 245, startPoint y: 114, endPoint x: 211, endPoint y: 148, distance: 47.8
click at [211, 148] on div at bounding box center [229, 140] width 71 height 71
click at [230, 111] on div at bounding box center [229, 140] width 71 height 71
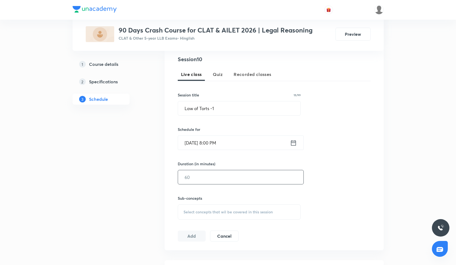
click at [214, 178] on input "text" at bounding box center [240, 177] width 125 height 14
